Goal: Book appointment/travel/reservation

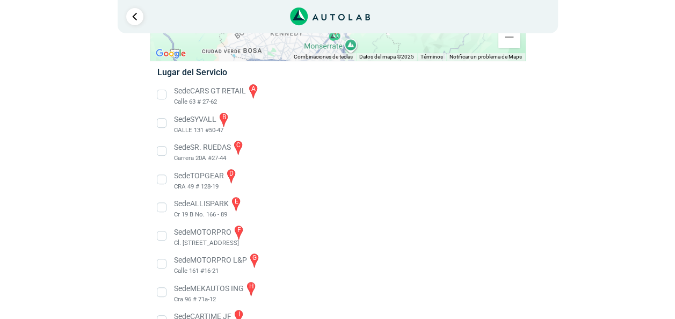
scroll to position [159, 0]
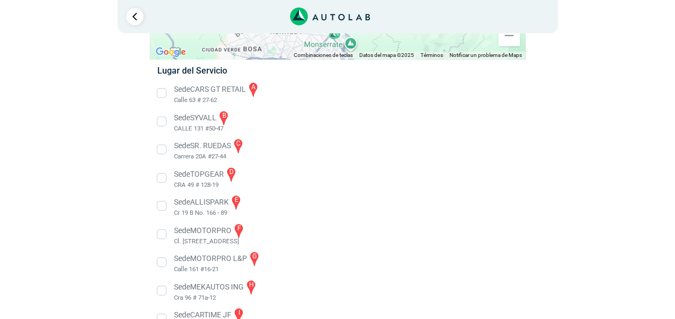
click at [226, 114] on li "Sede SYVALL b CALLE 131 #50-47" at bounding box center [337, 122] width 376 height 24
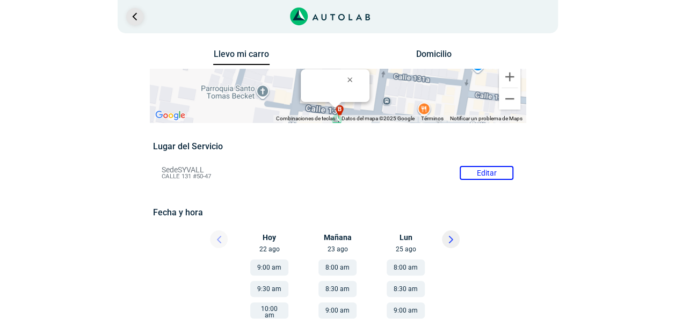
click at [133, 22] on link "Ir al paso anterior" at bounding box center [134, 16] width 17 height 17
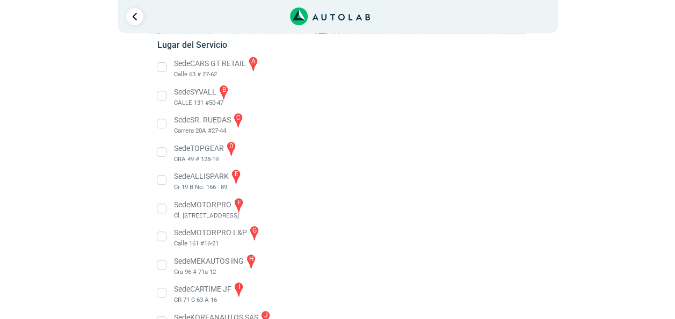
scroll to position [173, 0]
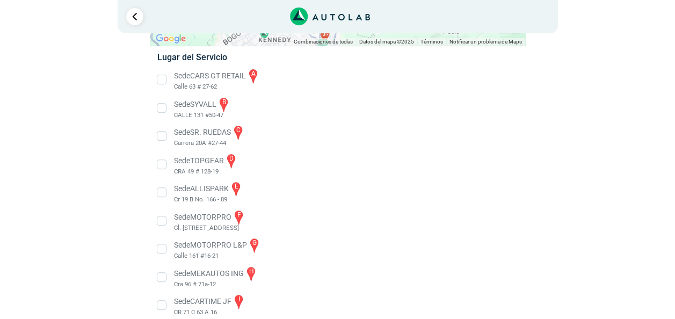
click at [160, 107] on li "Sede SYVALL b CALLE 131 #50-47" at bounding box center [337, 108] width 376 height 24
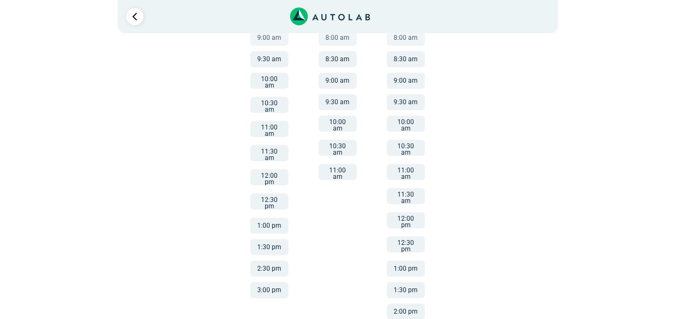
scroll to position [232, 0]
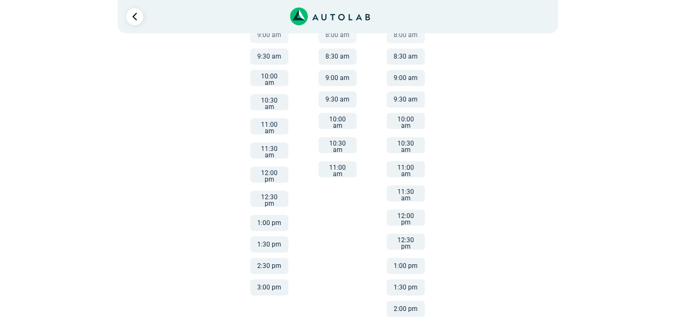
click at [261, 279] on button "3:00 pm" at bounding box center [269, 287] width 38 height 16
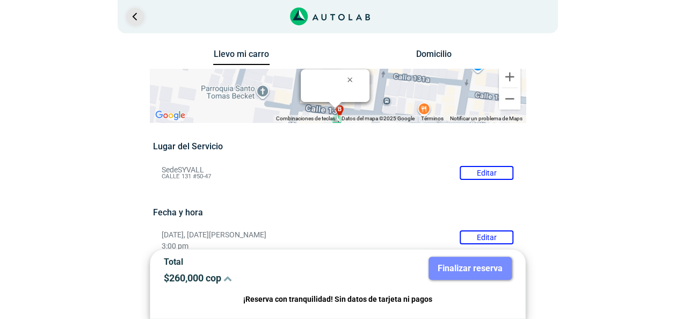
click at [131, 20] on link "Ir al paso anterior" at bounding box center [134, 16] width 17 height 17
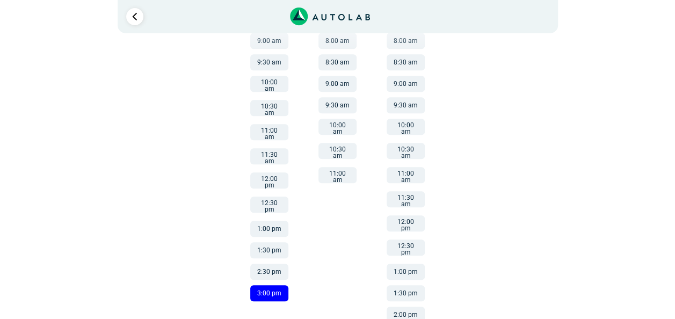
scroll to position [217, 0]
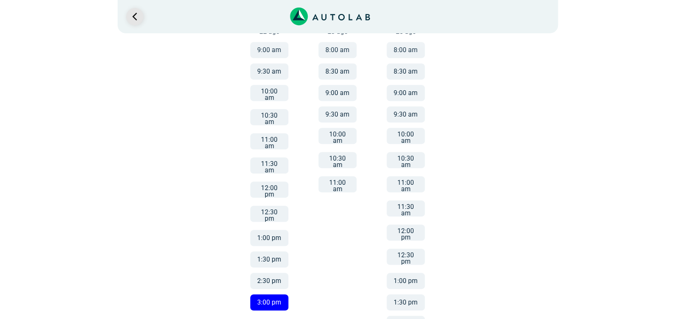
click at [132, 18] on link "Ir al paso anterior" at bounding box center [134, 16] width 17 height 17
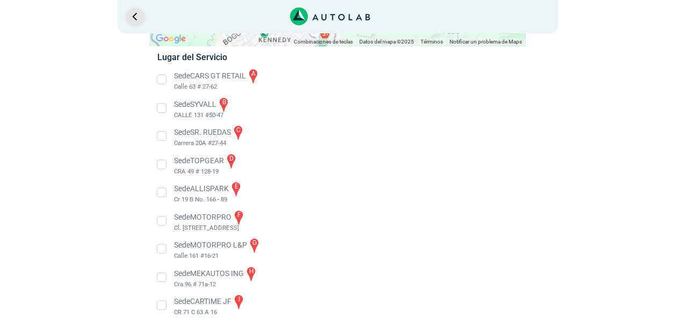
click at [132, 18] on link "Ir al paso anterior" at bounding box center [134, 16] width 17 height 17
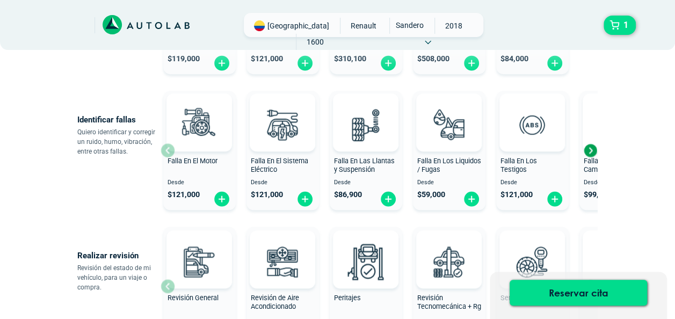
scroll to position [221, 0]
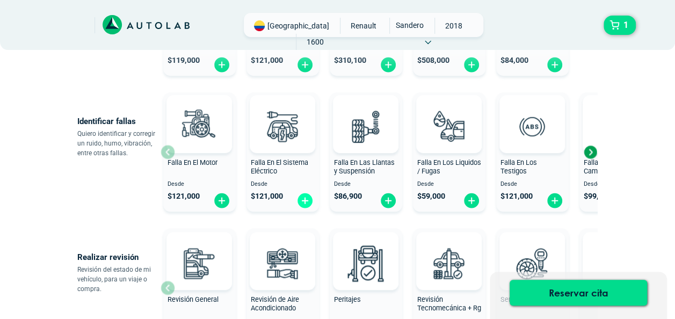
click at [301, 204] on img at bounding box center [304, 200] width 17 height 17
click at [278, 192] on span "$ 121,000" at bounding box center [267, 196] width 32 height 9
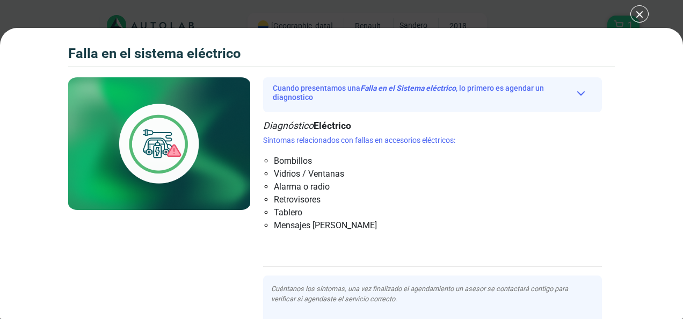
click at [634, 18] on div "Falla en el Sistema eléctrico 1 Falla en el Sistema eléctrico" at bounding box center [341, 159] width 683 height 319
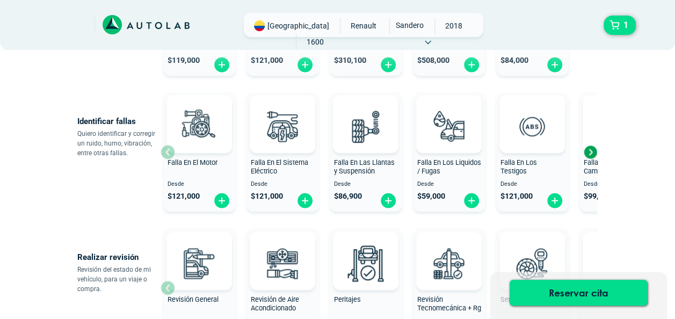
click at [591, 151] on div "Next slide" at bounding box center [590, 152] width 16 height 16
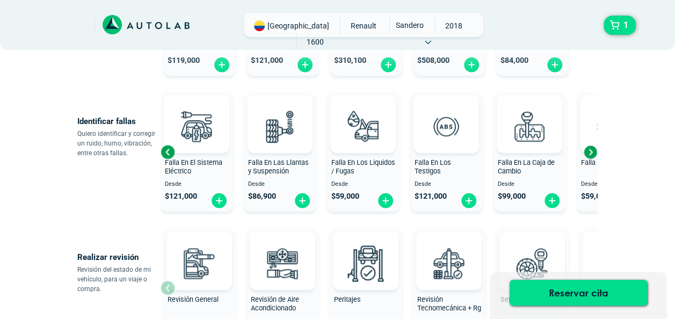
click at [591, 151] on div "Next slide" at bounding box center [590, 152] width 16 height 16
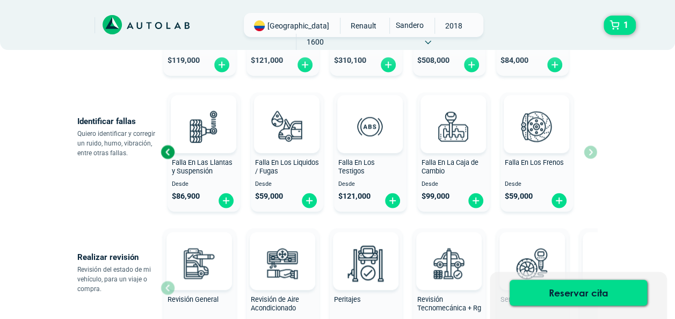
click at [591, 151] on div "Falla En El Motor Desde $ 121,000 Falla En El Sistema Eléctrico Desde $ 121,000…" at bounding box center [378, 152] width 436 height 128
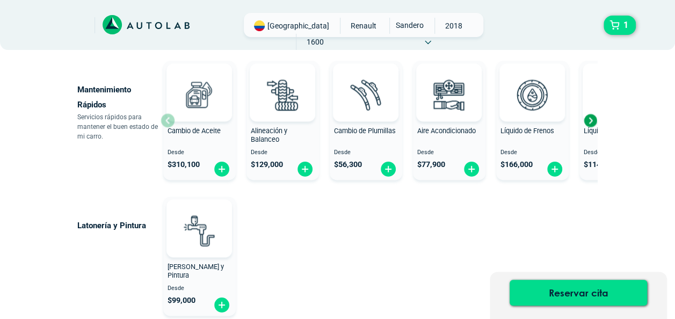
scroll to position [654, 0]
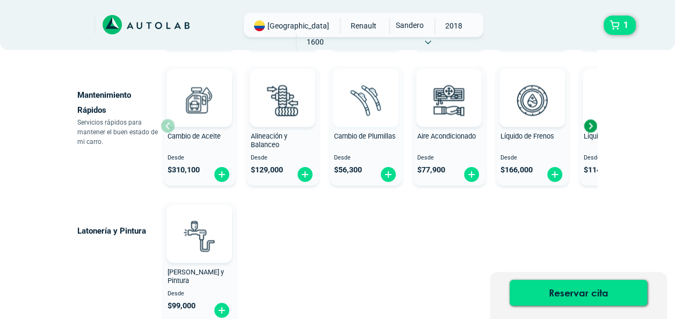
click at [347, 123] on div at bounding box center [365, 98] width 65 height 58
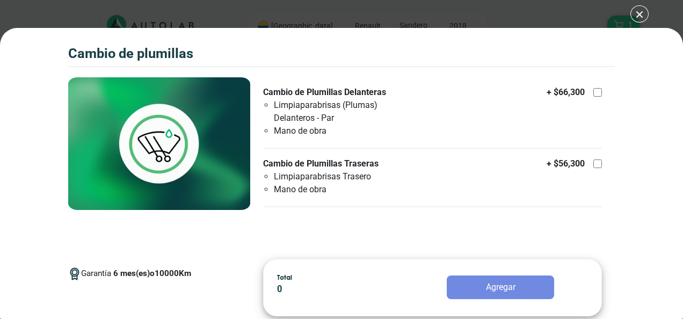
click at [17, 14] on div "Cambio de Plumillas 1 Cambio de Plumillas 6" at bounding box center [341, 159] width 683 height 319
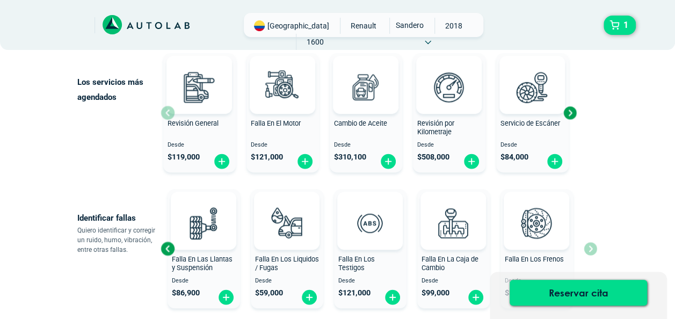
scroll to position [126, 0]
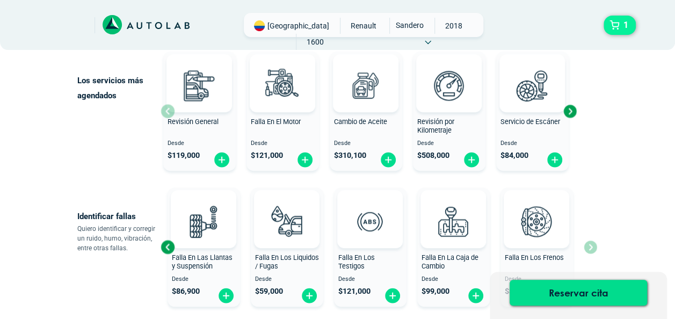
click at [624, 21] on span "1" at bounding box center [626, 25] width 10 height 18
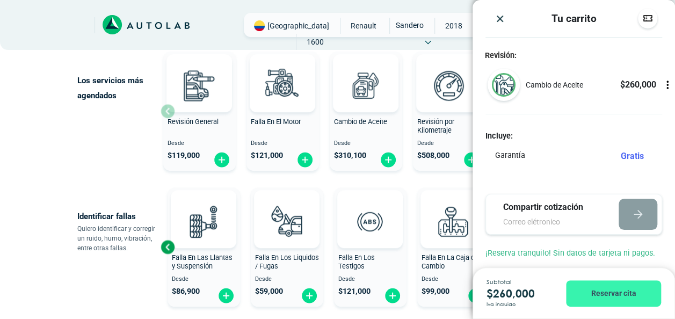
click at [617, 294] on button "Reservar cita" at bounding box center [613, 293] width 95 height 26
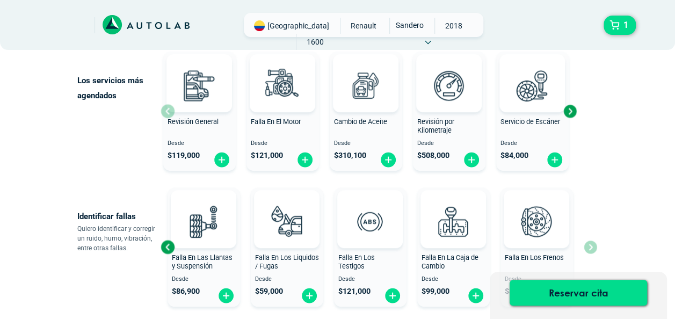
scroll to position [0, 0]
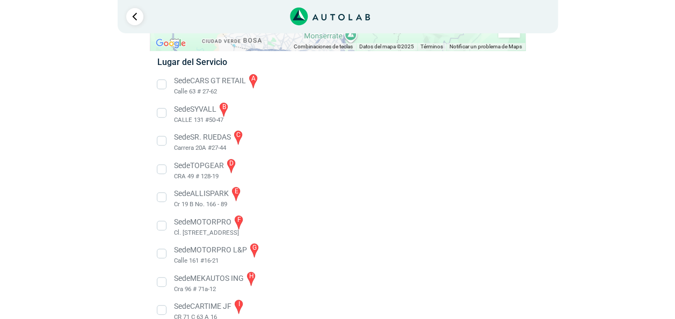
scroll to position [150, 0]
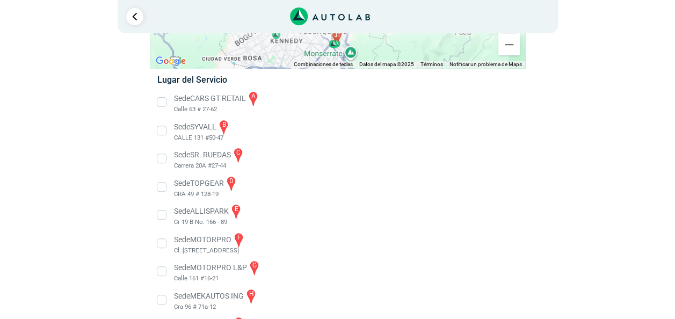
click at [160, 128] on li "Sede SYVALL b CALLE 131 #50-47" at bounding box center [337, 131] width 376 height 24
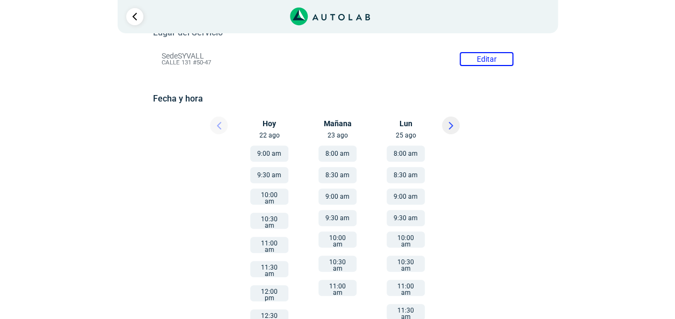
scroll to position [272, 0]
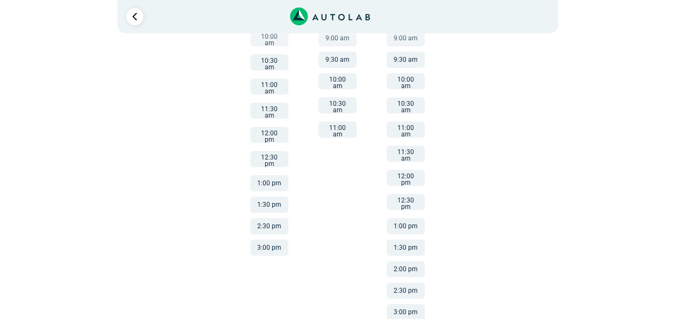
click at [266, 239] on button "3:00 pm" at bounding box center [269, 247] width 38 height 16
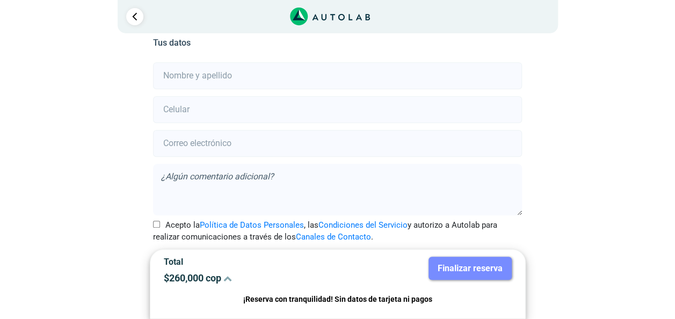
scroll to position [238, 0]
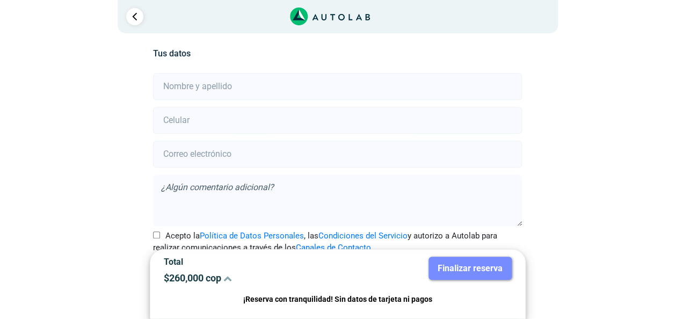
click at [251, 85] on input "text" at bounding box center [337, 86] width 369 height 27
type input "[PERSON_NAME]"
type input "3144872480"
type input "[EMAIL_ADDRESS][DOMAIN_NAME]"
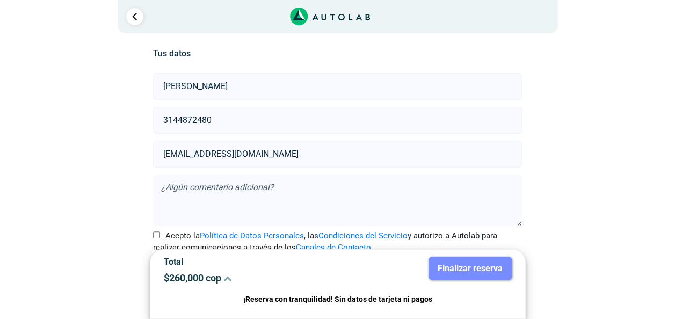
click at [321, 191] on textarea at bounding box center [337, 200] width 369 height 52
type textarea "una ventana no esta bajando no se si me puedan ayudar con eso"
click at [157, 233] on input "Acepto la Política de Datos Personales , las Condiciones del Servicio y autoriz…" at bounding box center [156, 234] width 7 height 7
checkbox input "true"
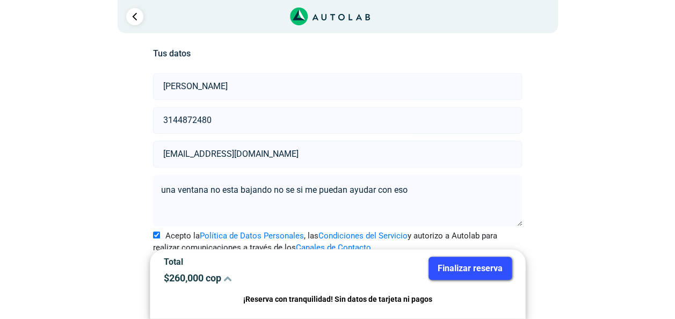
click at [484, 265] on button "Finalizar reserva" at bounding box center [469, 268] width 83 height 23
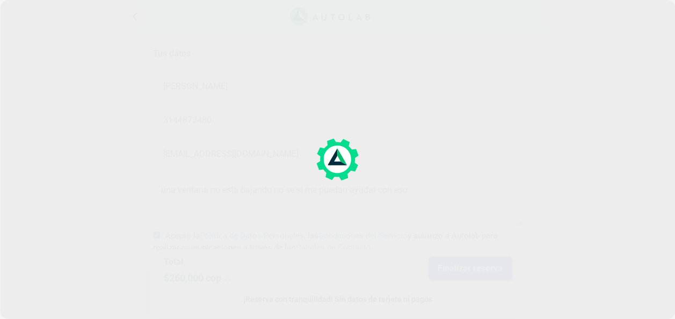
scroll to position [0, 0]
